Goal: Task Accomplishment & Management: Complete application form

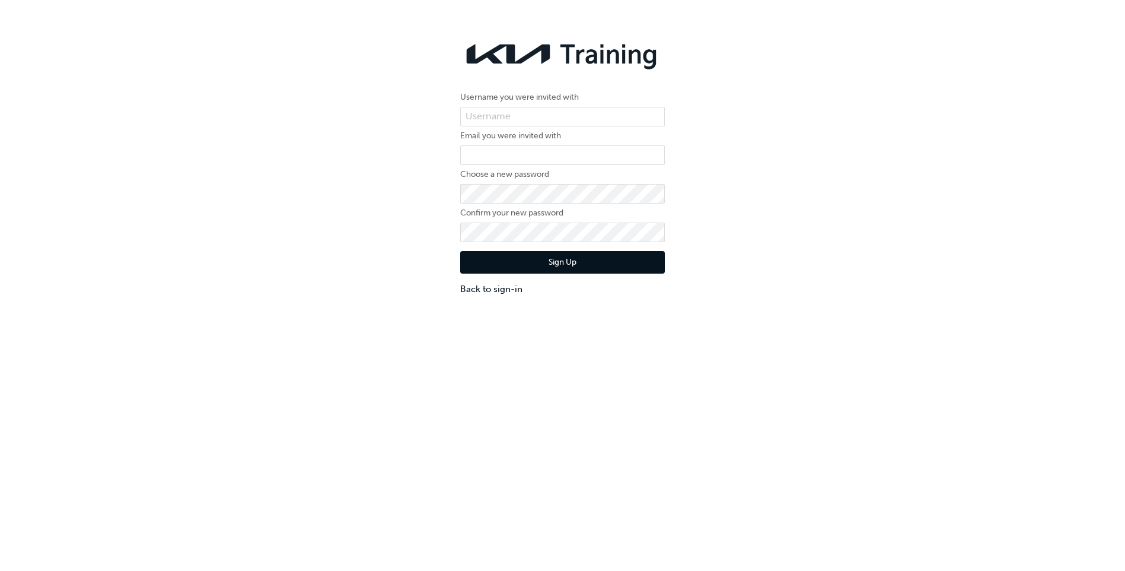
click at [868, 192] on div "Username you were invited with Email you were invited with Choose a new passwor…" at bounding box center [562, 166] width 1125 height 278
click at [715, 43] on div "Username you were invited with Email you were invited with Choose a new passwor…" at bounding box center [562, 166] width 1125 height 278
click at [411, 217] on div "Username you were invited with Email you were invited with Choose a new passwor…" at bounding box center [562, 166] width 1125 height 278
click at [543, 120] on input "text" at bounding box center [562, 117] width 205 height 20
type input "[EMAIL_ADDRESS][DOMAIN_NAME]"
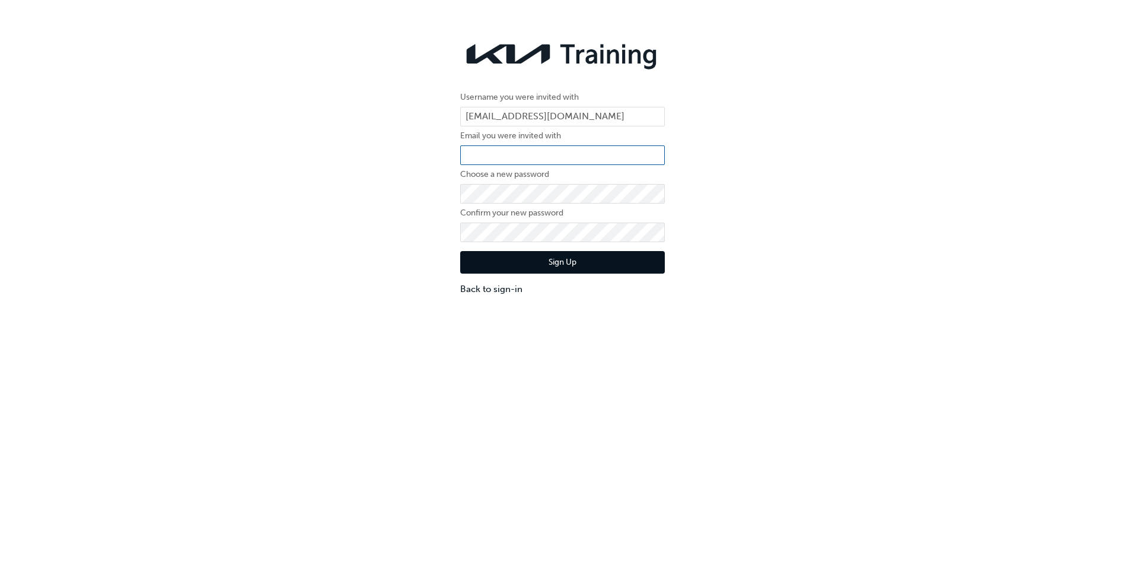
click at [521, 164] on input "email" at bounding box center [562, 155] width 205 height 20
click at [527, 119] on input "[EMAIL_ADDRESS][DOMAIN_NAME]" at bounding box center [562, 117] width 205 height 20
drag, startPoint x: 646, startPoint y: 114, endPoint x: 415, endPoint y: 116, distance: 230.8
click at [415, 116] on div "Username you were invited with [EMAIL_ADDRESS][DOMAIN_NAME] Email you were invi…" at bounding box center [562, 166] width 1125 height 278
click at [518, 158] on input "email" at bounding box center [562, 155] width 205 height 20
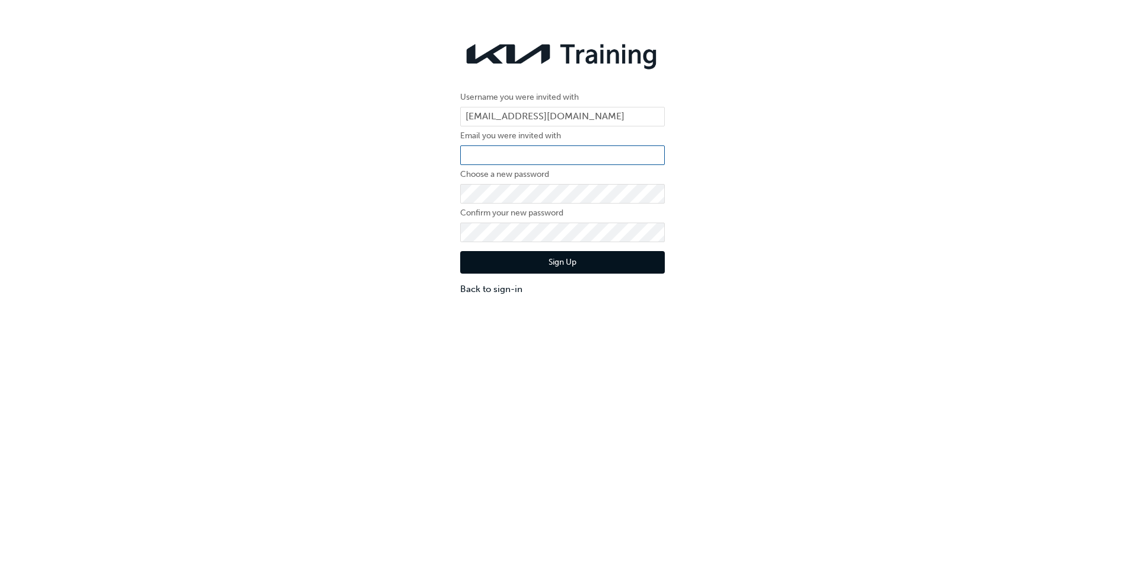
paste input "[EMAIL_ADDRESS][DOMAIN_NAME]"
type input "[EMAIL_ADDRESS][DOMAIN_NAME]"
click at [626, 272] on button "Sign Up" at bounding box center [562, 262] width 205 height 23
click at [598, 260] on button "Sign Up" at bounding box center [562, 262] width 205 height 23
